Goal: Task Accomplishment & Management: Use online tool/utility

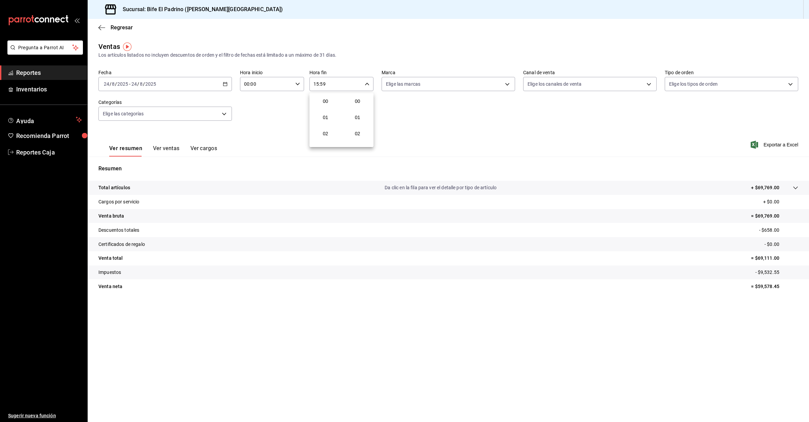
scroll to position [896, 0]
click at [29, 72] on div at bounding box center [404, 211] width 809 height 422
click at [291, 83] on input "00:00" at bounding box center [266, 83] width 53 height 13
click at [257, 115] on span "01" at bounding box center [256, 117] width 21 height 5
click at [255, 101] on span "00" at bounding box center [256, 100] width 21 height 5
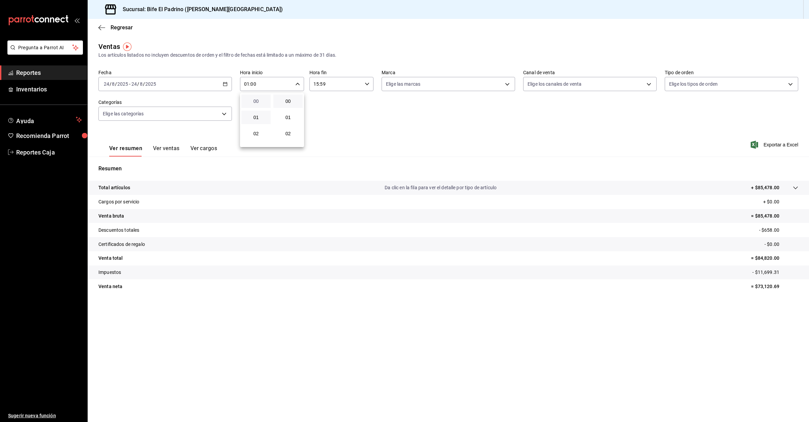
type input "00:00"
click at [33, 69] on div at bounding box center [404, 211] width 809 height 422
click at [33, 69] on span "Reportes" at bounding box center [49, 72] width 66 height 9
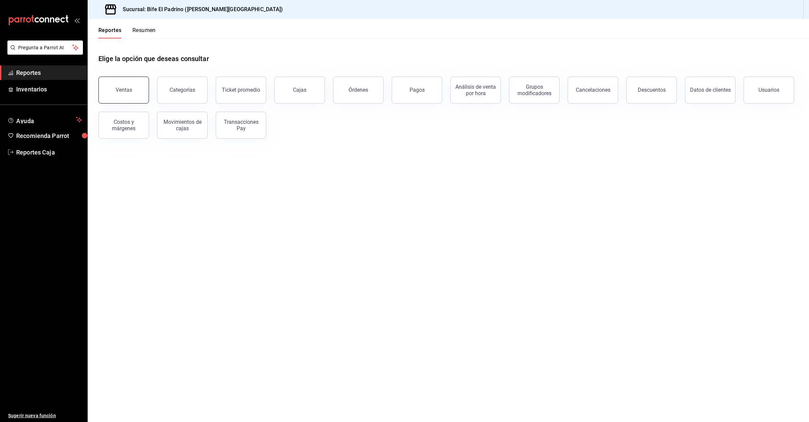
click at [148, 95] on div "Ventas" at bounding box center [119, 85] width 59 height 35
click at [141, 92] on button "Ventas" at bounding box center [123, 90] width 51 height 27
